Goal: Task Accomplishment & Management: Manage account settings

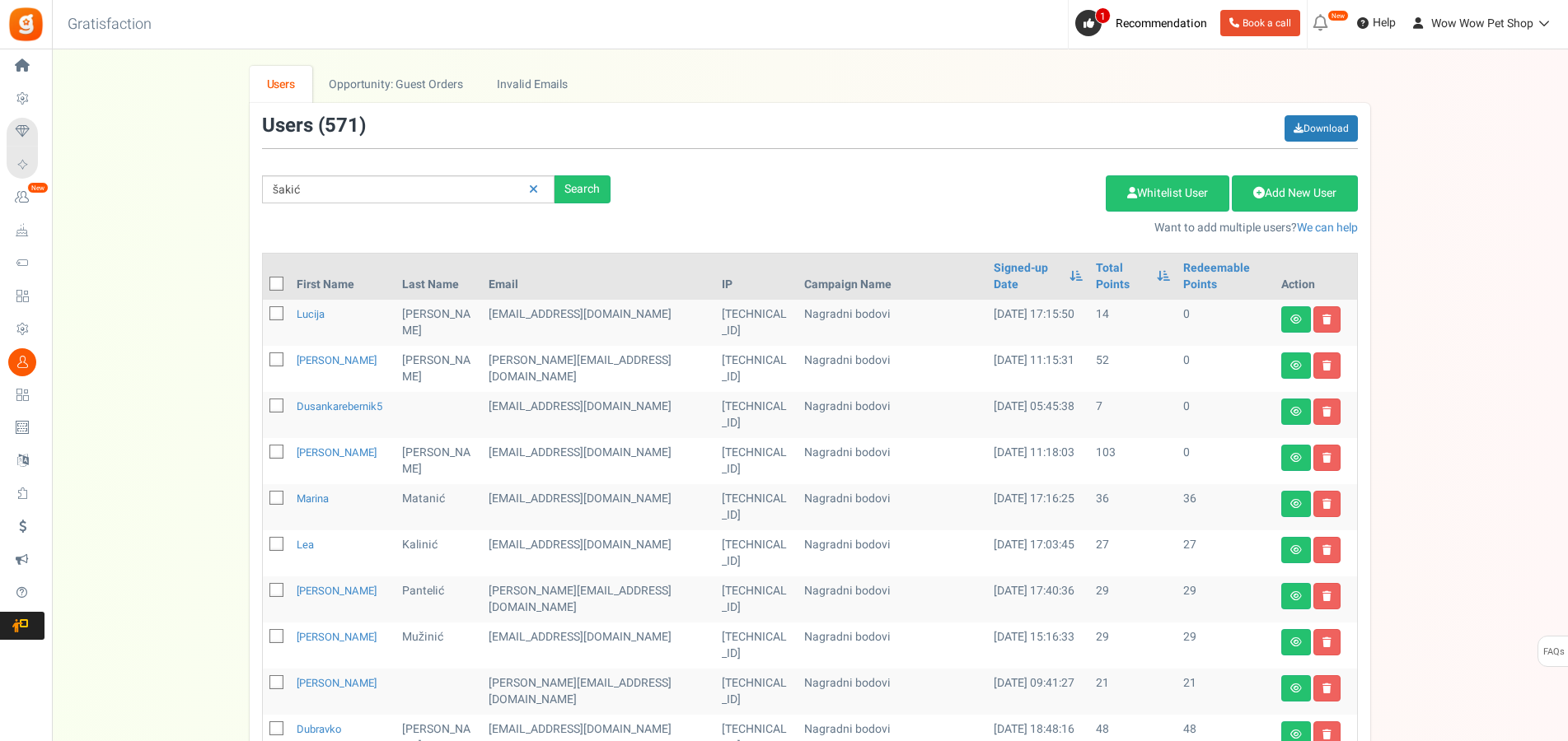
type input "šakić"
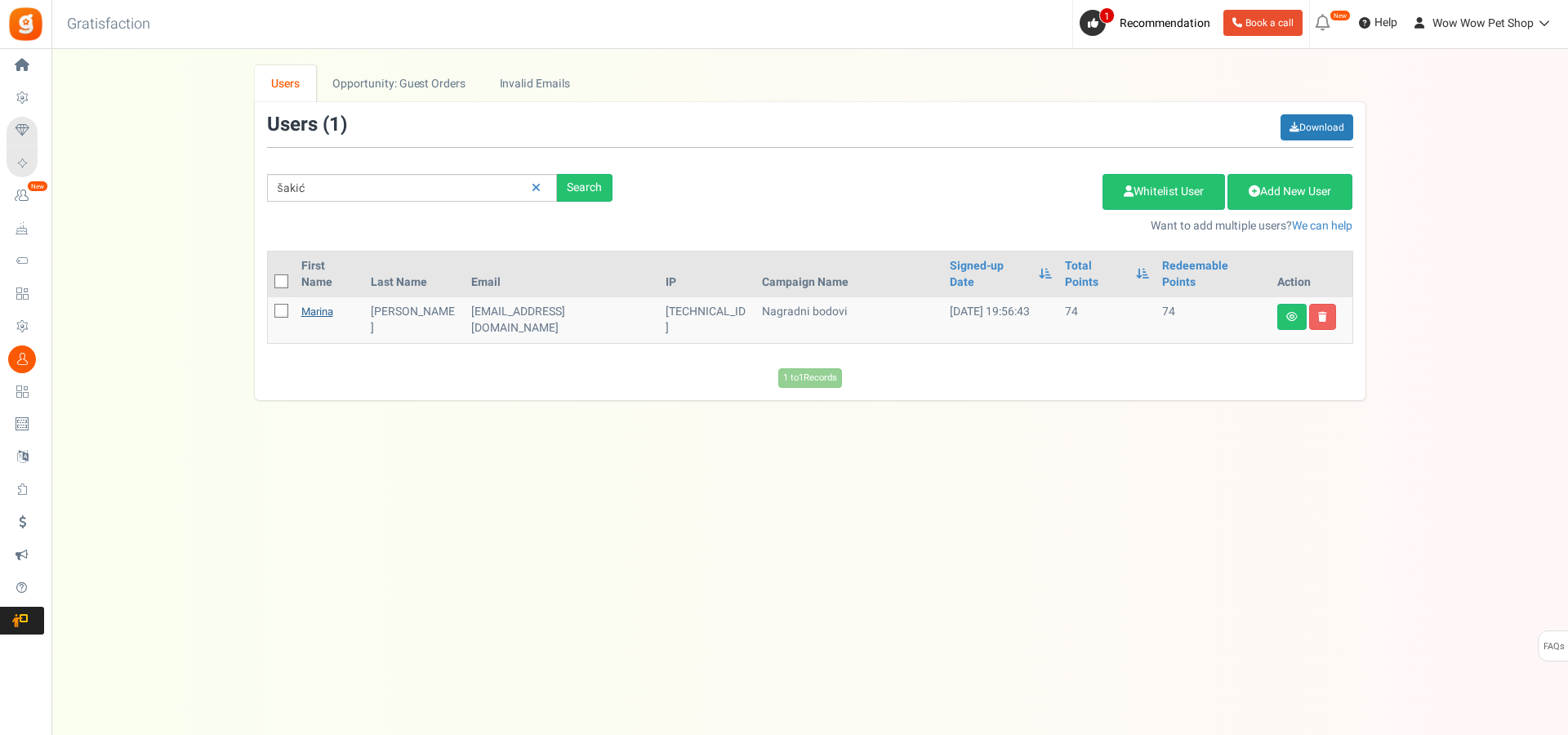
click at [321, 304] on link "Marina" at bounding box center [317, 312] width 32 height 16
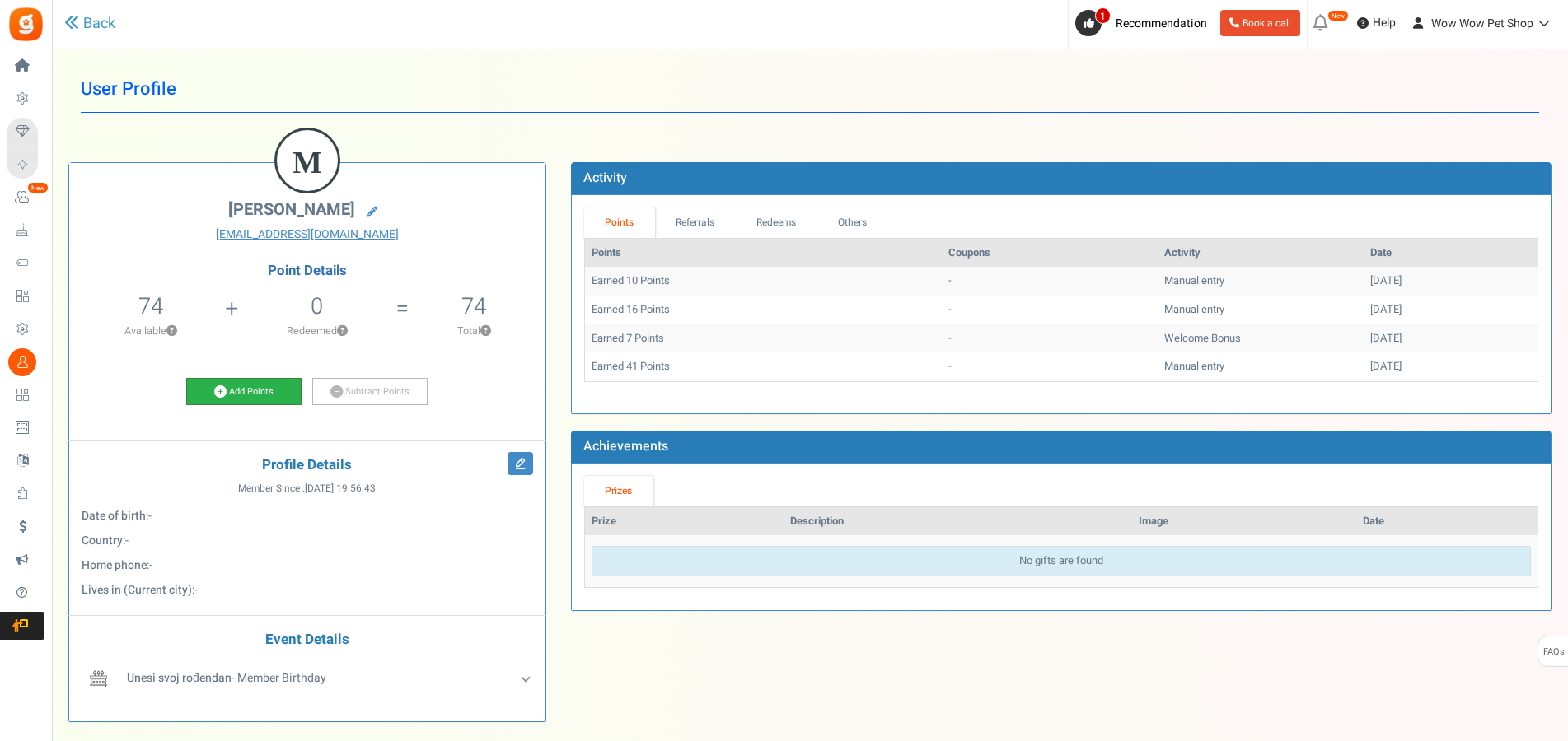
click at [256, 398] on link "Add Points" at bounding box center [244, 393] width 115 height 28
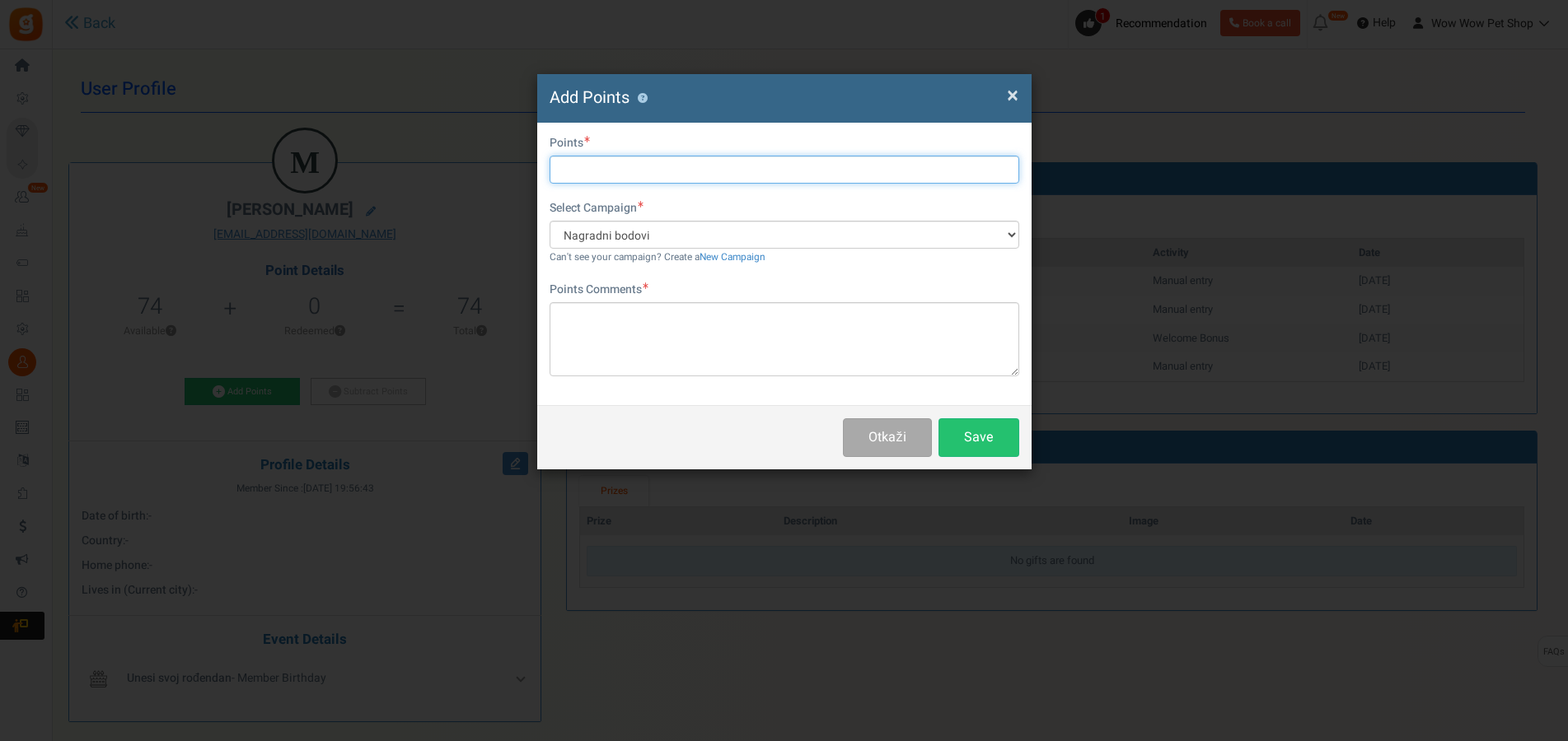
click at [608, 161] on input "text" at bounding box center [784, 170] width 469 height 28
type input "25"
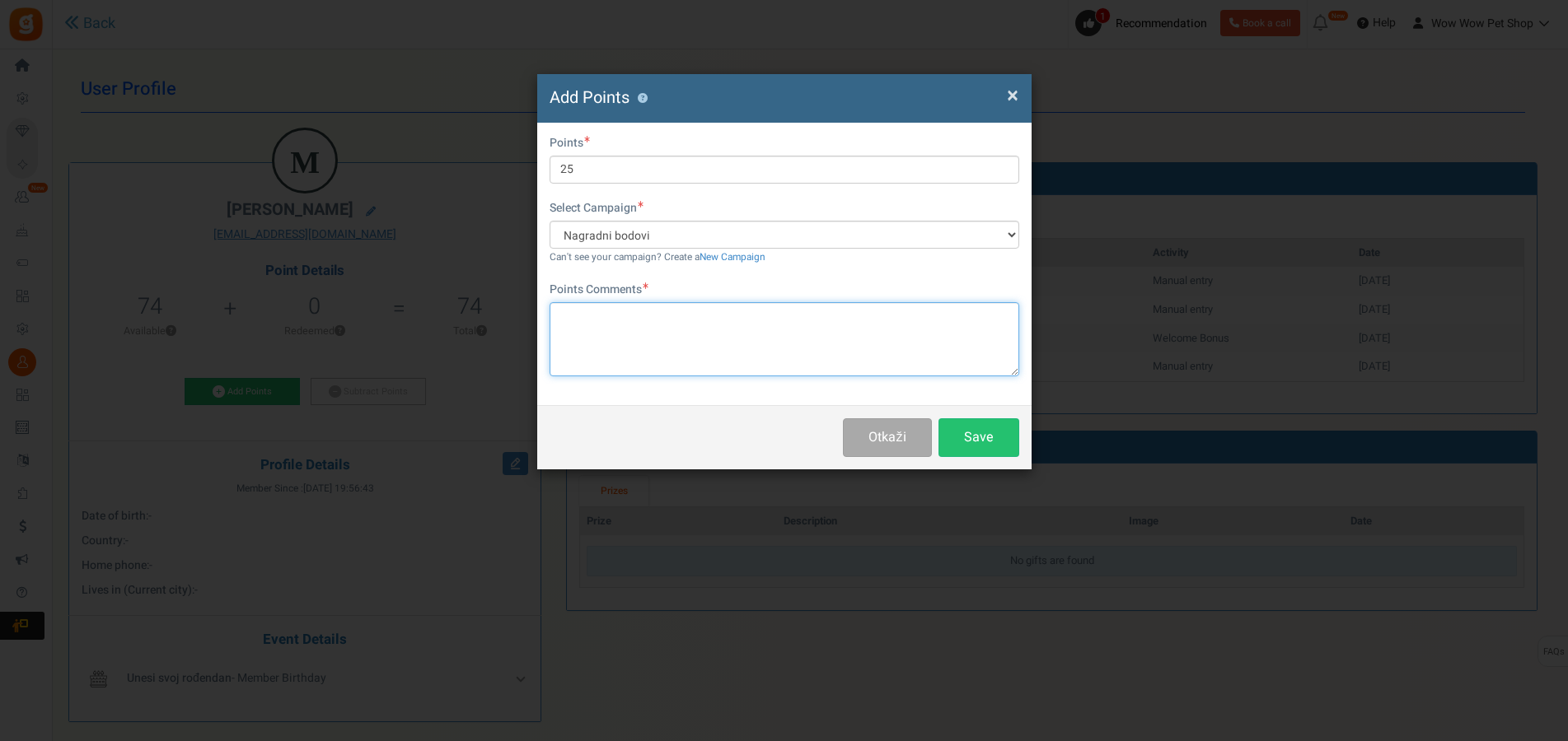
click at [673, 333] on textarea at bounding box center [784, 339] width 469 height 74
paste textarea "1399"
type textarea "Račun br. 1399"
click at [980, 447] on button "Save" at bounding box center [979, 437] width 81 height 39
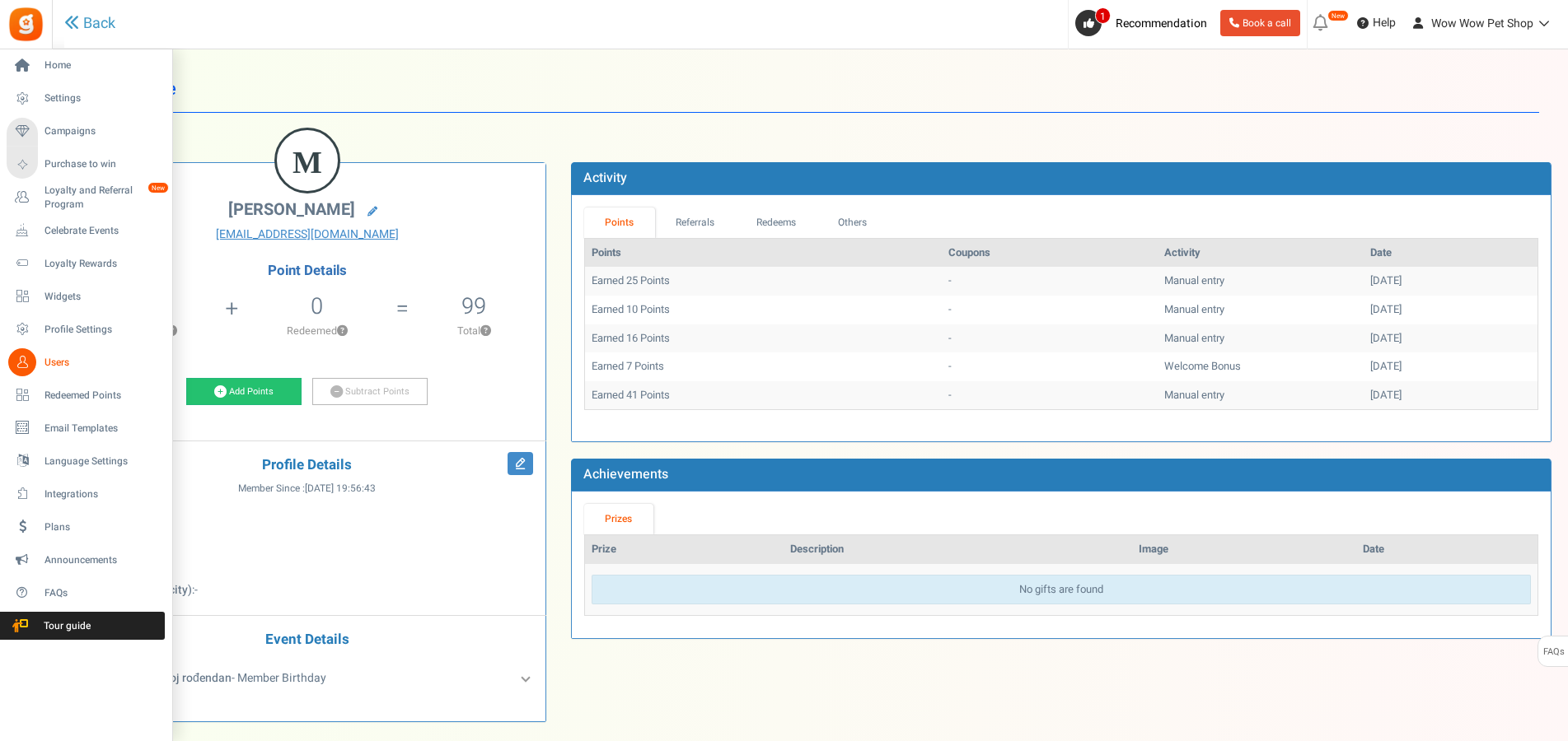
click at [23, 366] on icon at bounding box center [22, 363] width 28 height 28
